Goal: Information Seeking & Learning: Stay updated

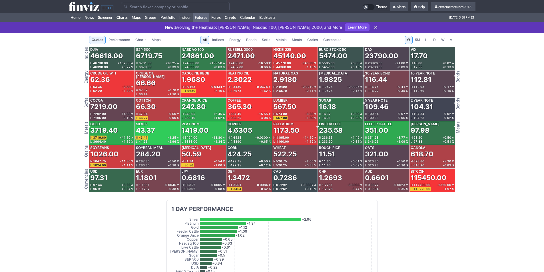
click at [282, 40] on span "Metals" at bounding box center [281, 40] width 11 height 6
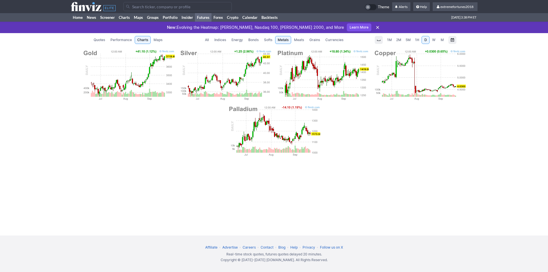
click at [258, 78] on img at bounding box center [225, 74] width 93 height 51
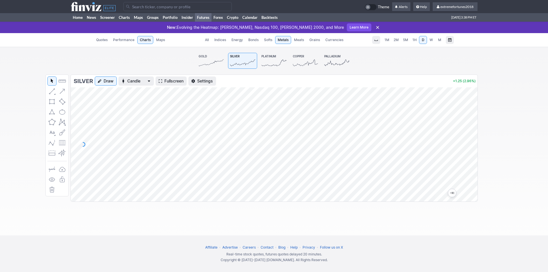
click at [199, 63] on icon at bounding box center [211, 63] width 25 height 8
click at [439, 40] on span "M" at bounding box center [439, 40] width 3 height 4
click at [77, 15] on link "Home" at bounding box center [78, 17] width 14 height 9
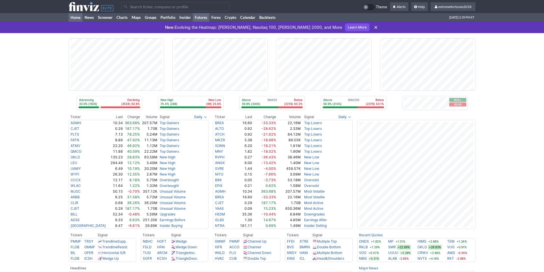
click at [200, 18] on link "Futures" at bounding box center [201, 17] width 17 height 9
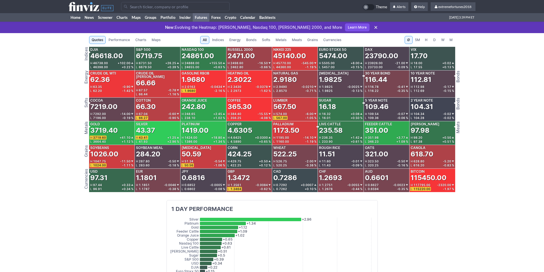
click at [333, 38] on span "Currencies" at bounding box center [332, 40] width 18 height 6
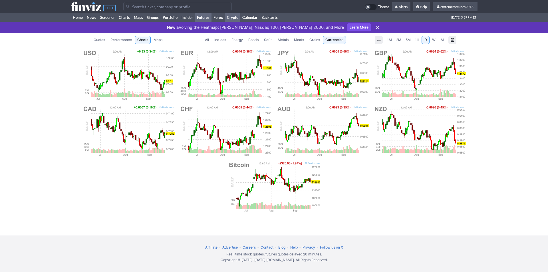
click at [232, 14] on link "Crypto" at bounding box center [232, 17] width 15 height 9
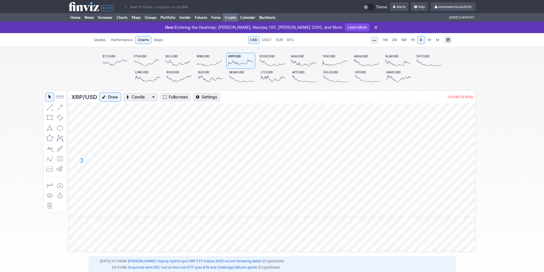
click at [147, 60] on icon at bounding box center [146, 63] width 25 height 8
click at [239, 60] on icon at bounding box center [240, 63] width 25 height 8
click at [214, 63] on icon at bounding box center [209, 63] width 25 height 8
click at [238, 60] on icon at bounding box center [240, 63] width 25 height 8
